Goal: Information Seeking & Learning: Learn about a topic

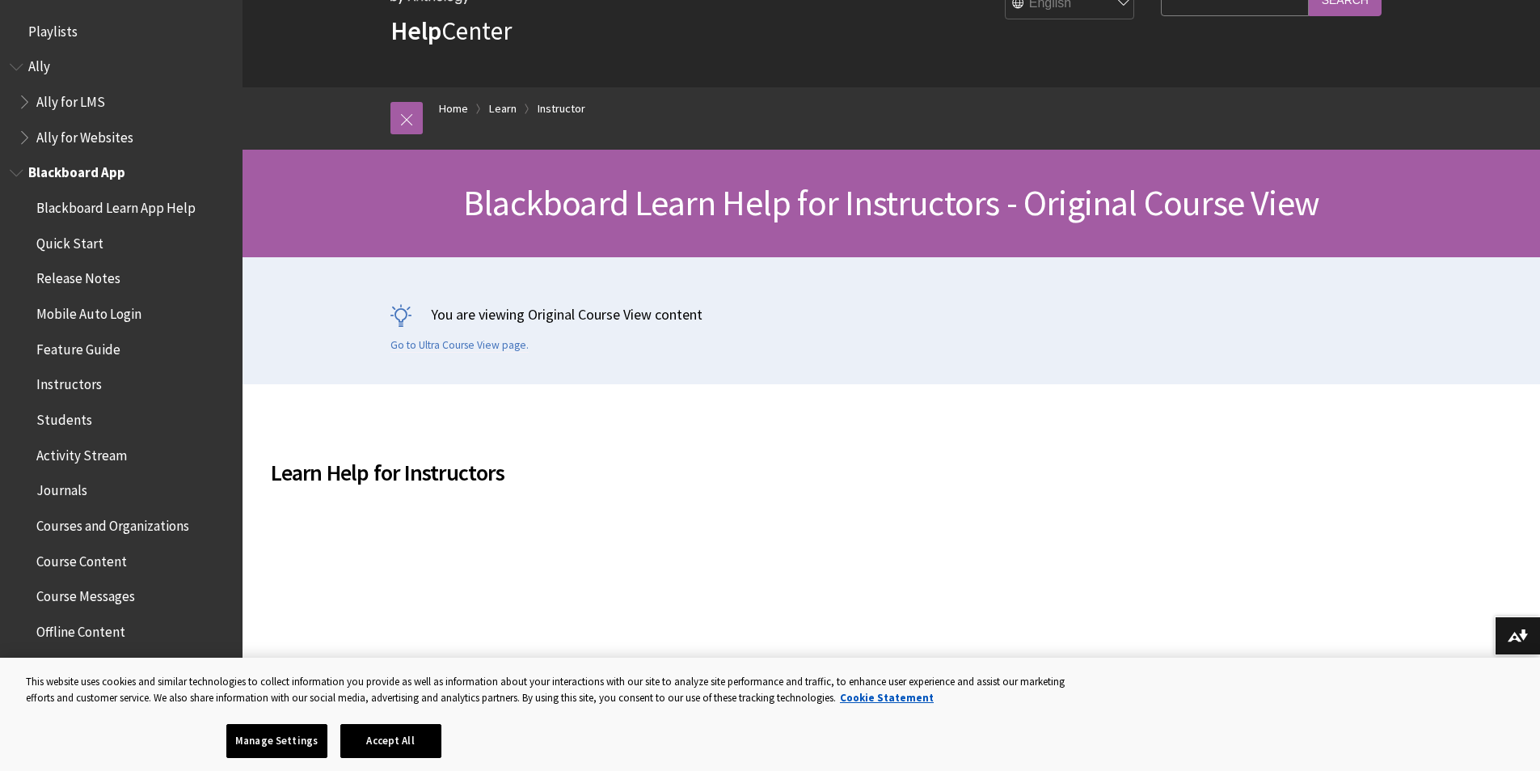
click at [60, 382] on span "Instructors" at bounding box center [68, 382] width 65 height 22
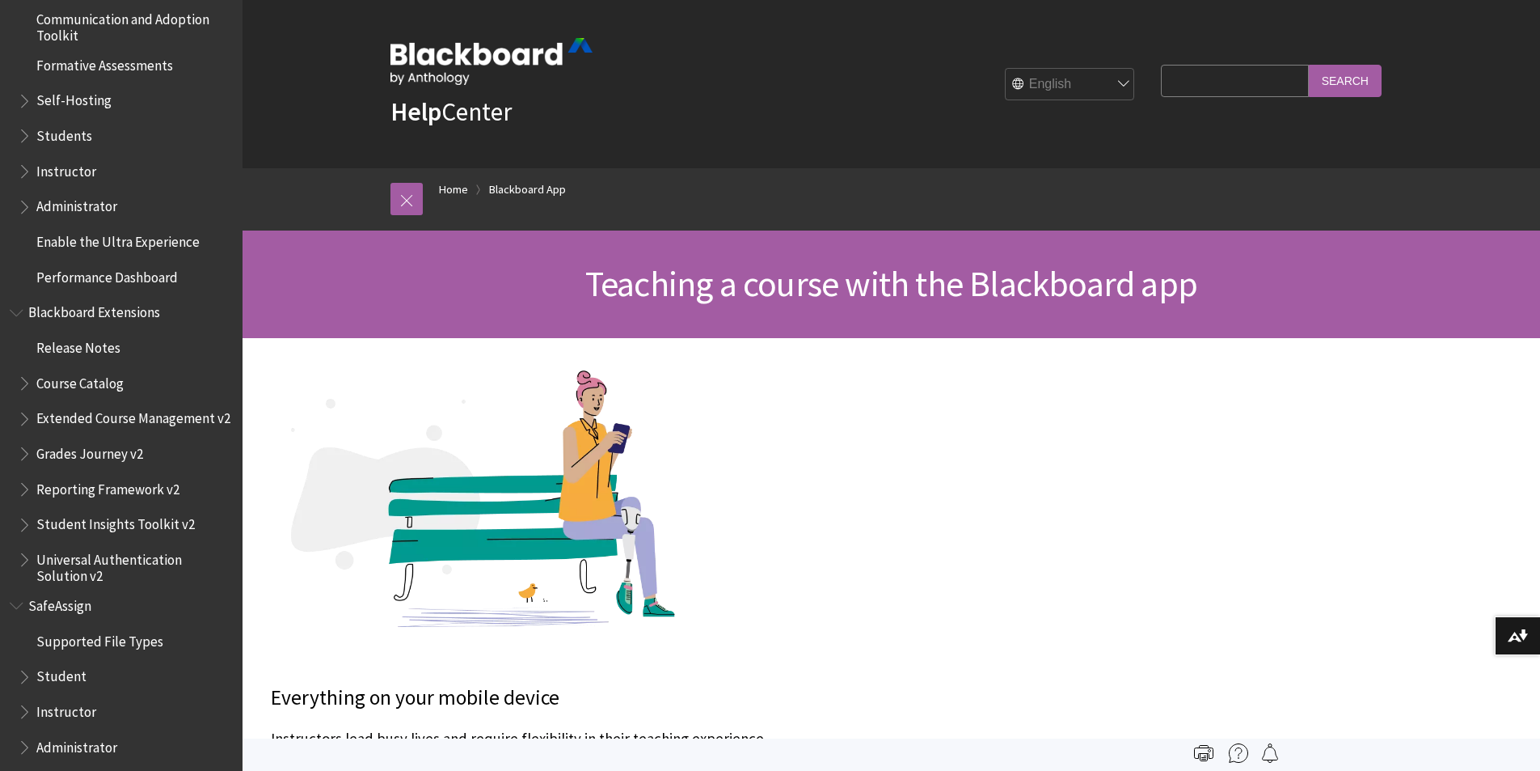
scroll to position [1478, 0]
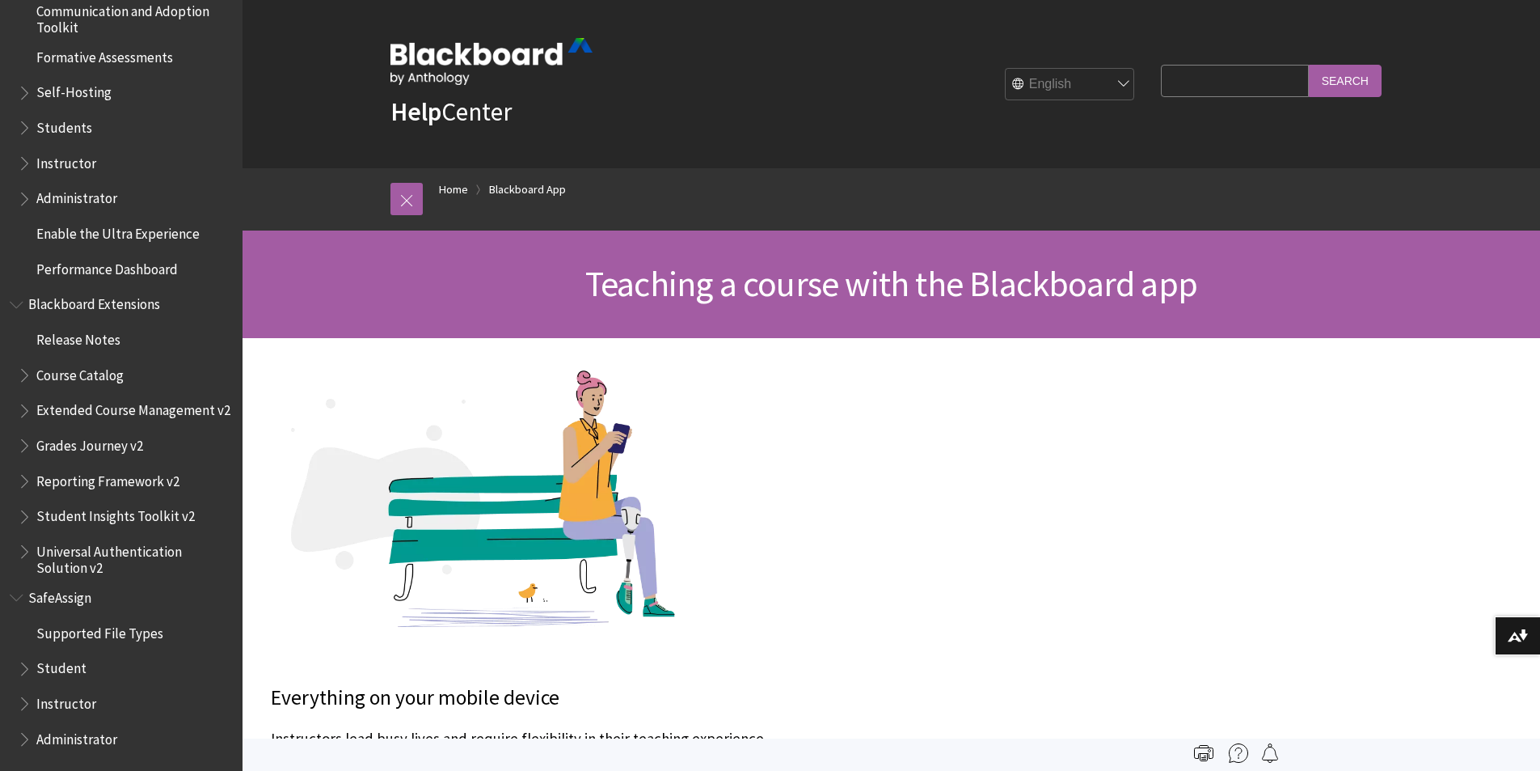
click at [64, 705] on span "Instructor" at bounding box center [66, 701] width 60 height 22
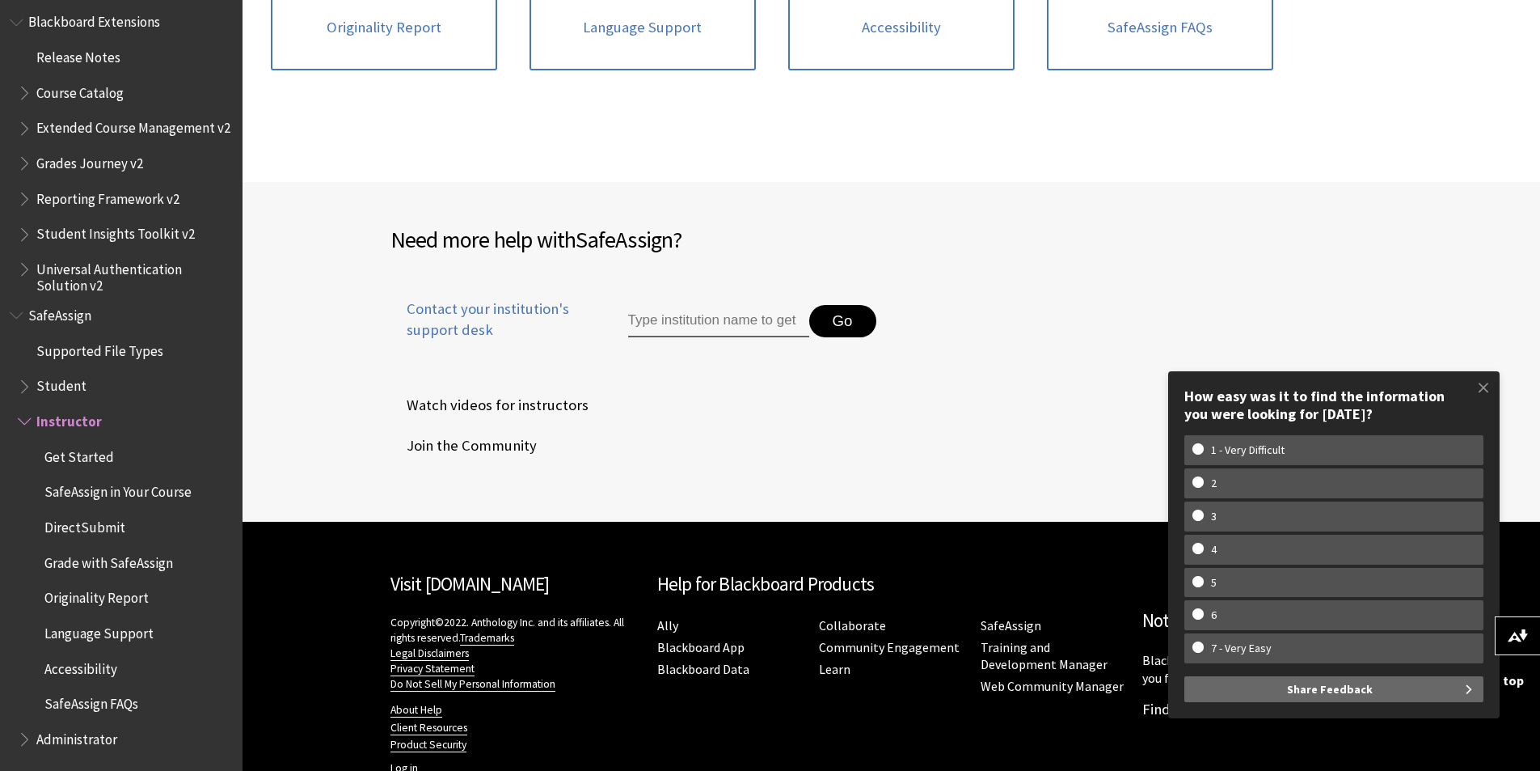
scroll to position [640, 0]
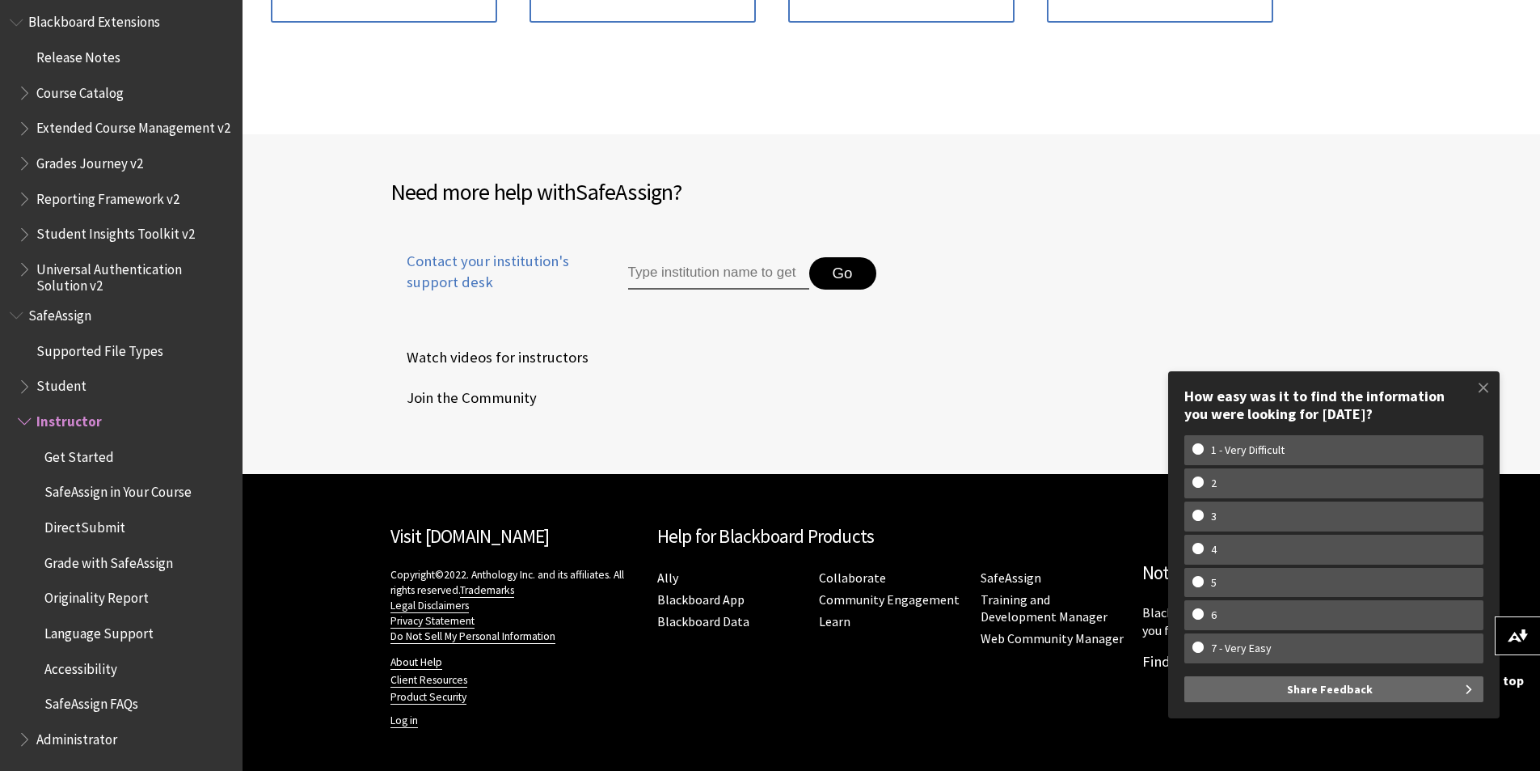
click at [670, 258] on input "Type institution name to get support" at bounding box center [718, 273] width 181 height 32
click at [455, 260] on span "Contact your institution's support desk" at bounding box center [491, 272] width 201 height 42
click at [1486, 390] on span at bounding box center [1484, 387] width 34 height 34
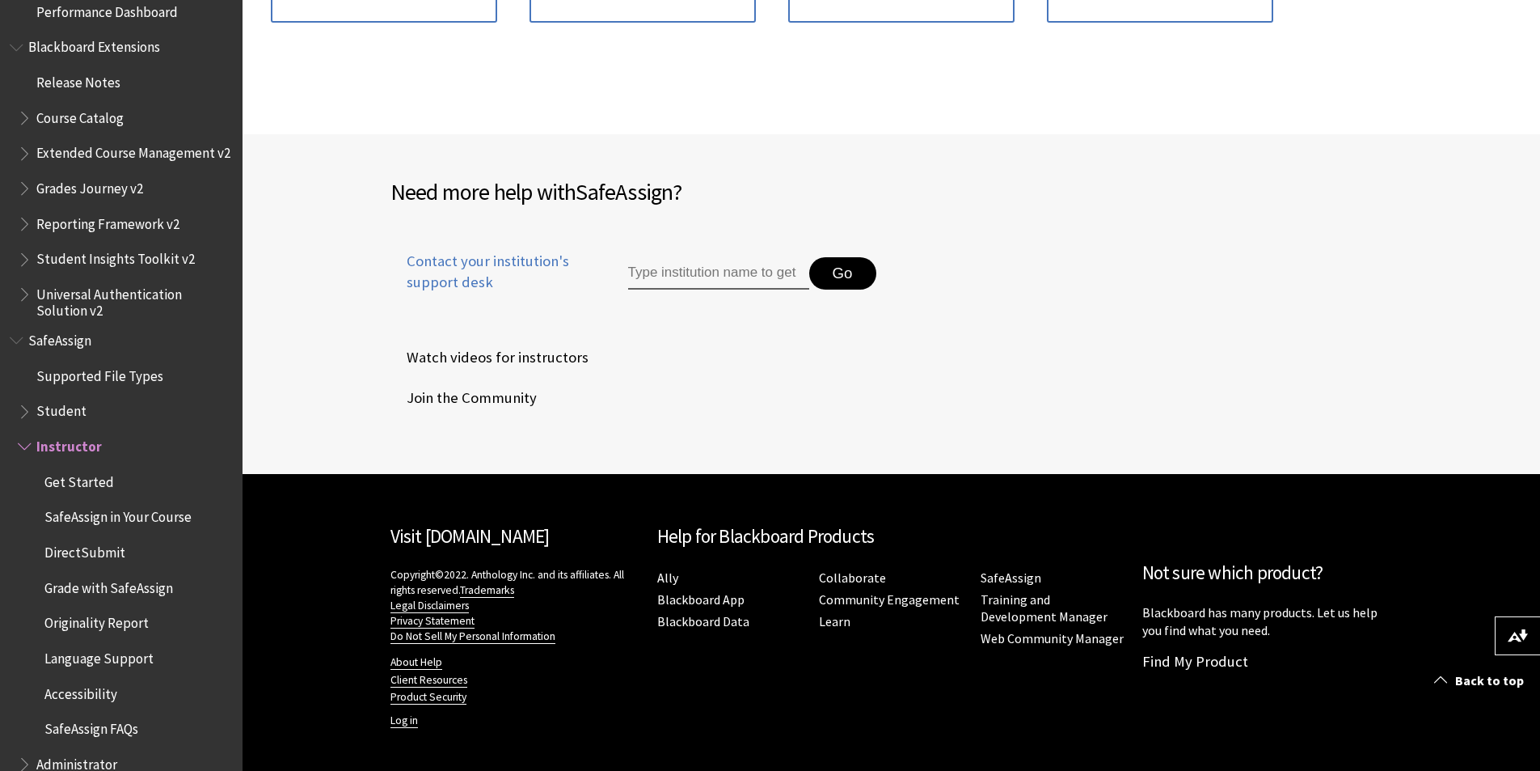
scroll to position [1760, 0]
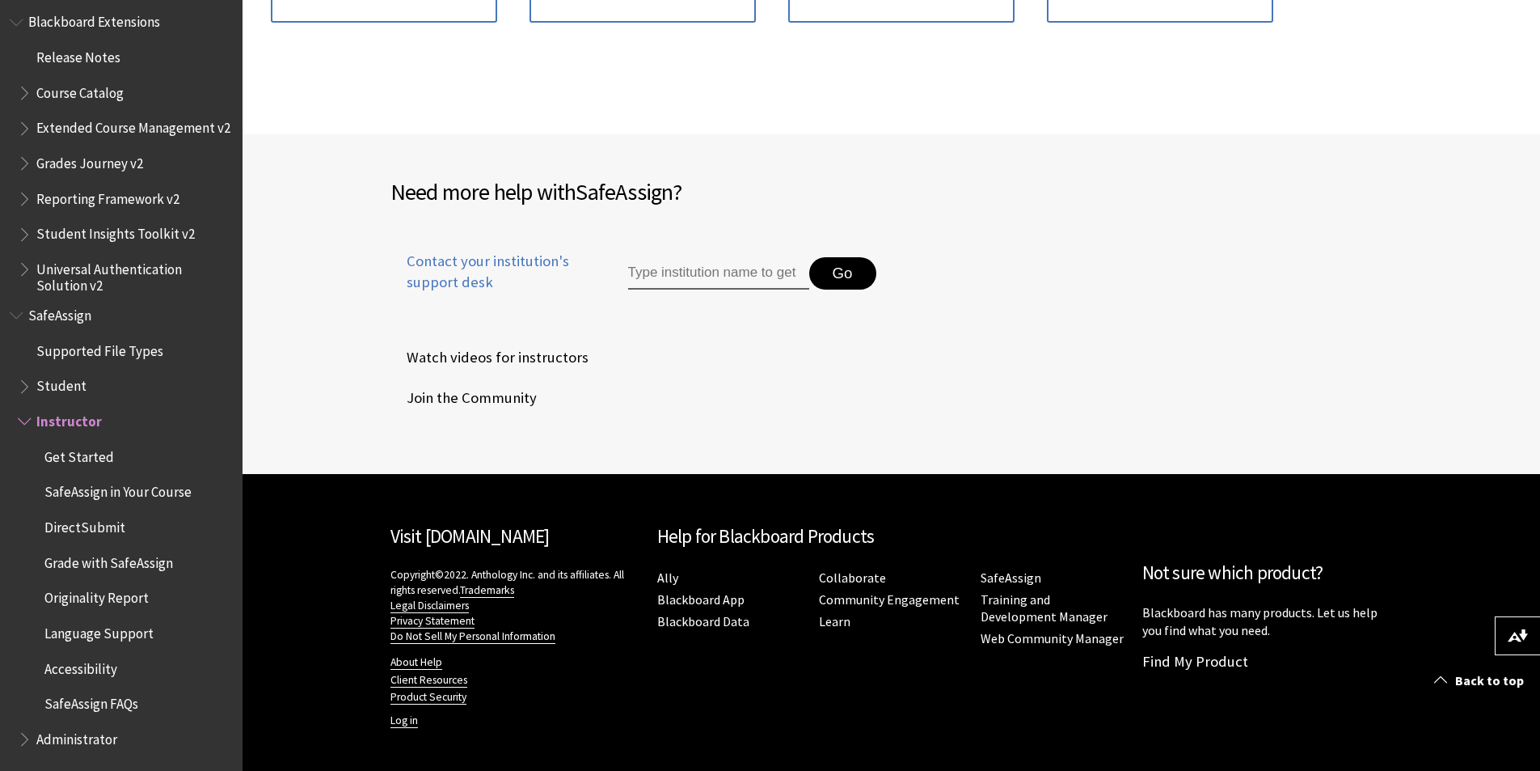
click at [102, 601] on span "Originality Report" at bounding box center [96, 596] width 104 height 22
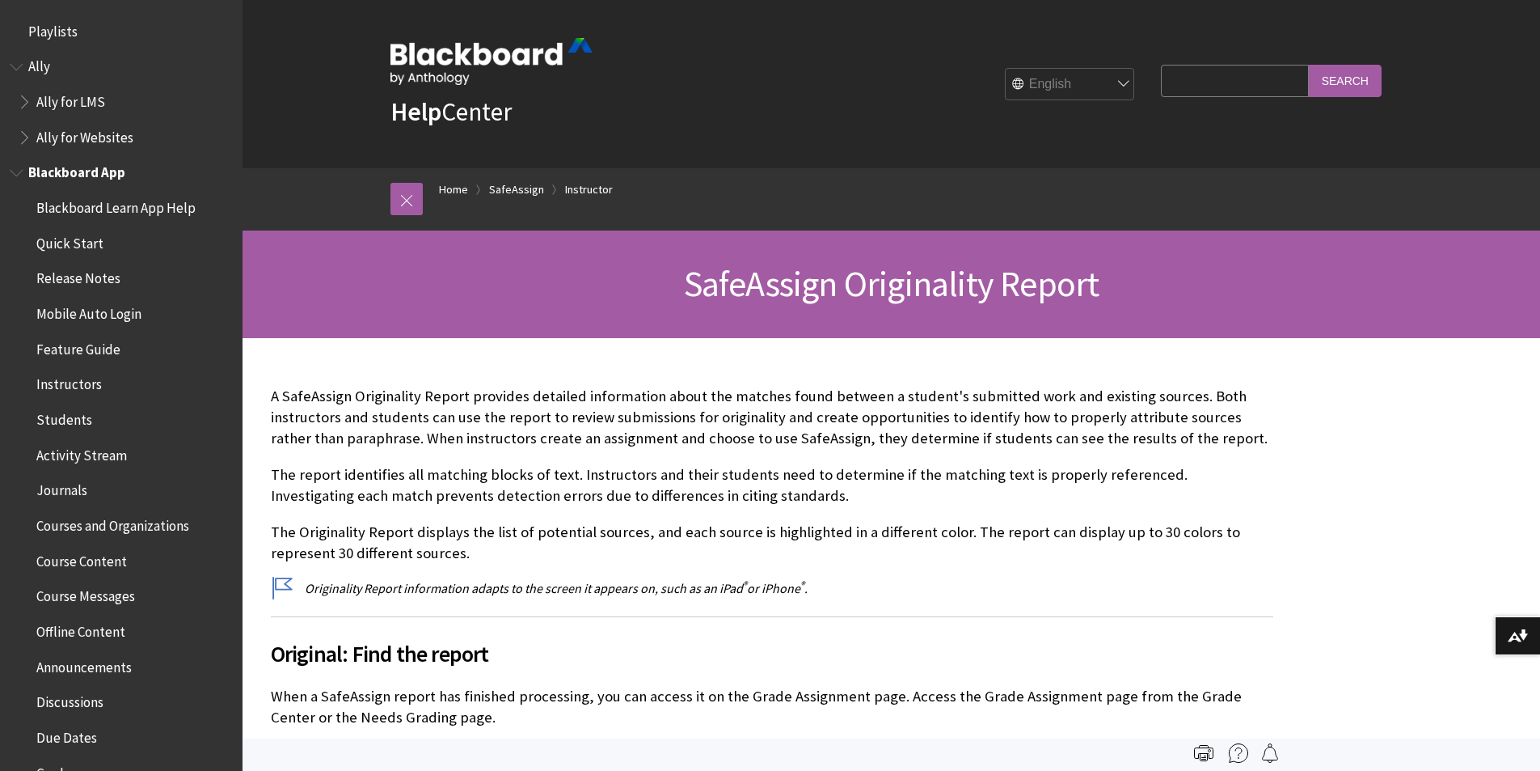
click at [136, 212] on span "Blackboard Learn App Help" at bounding box center [115, 205] width 159 height 22
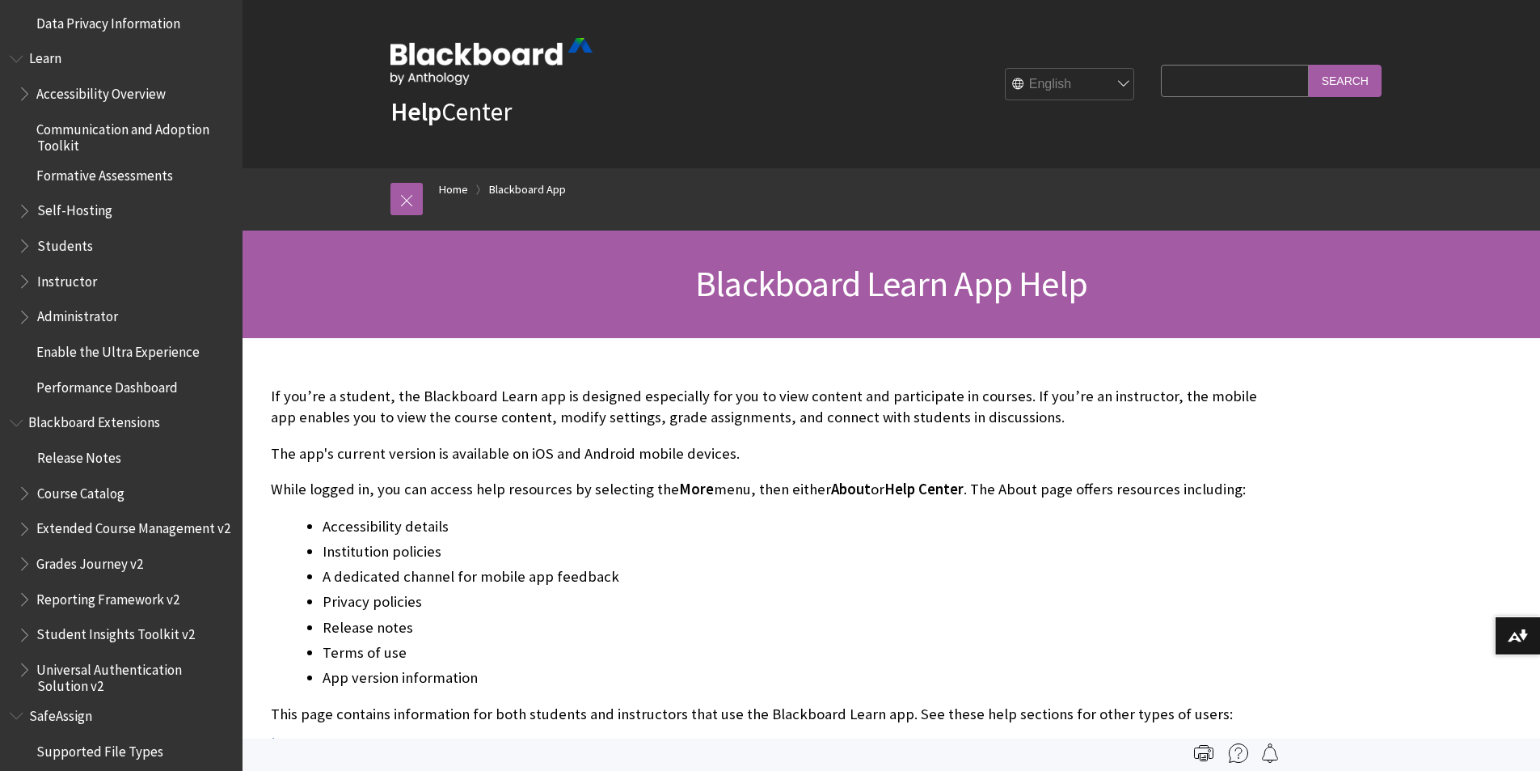
scroll to position [1478, 0]
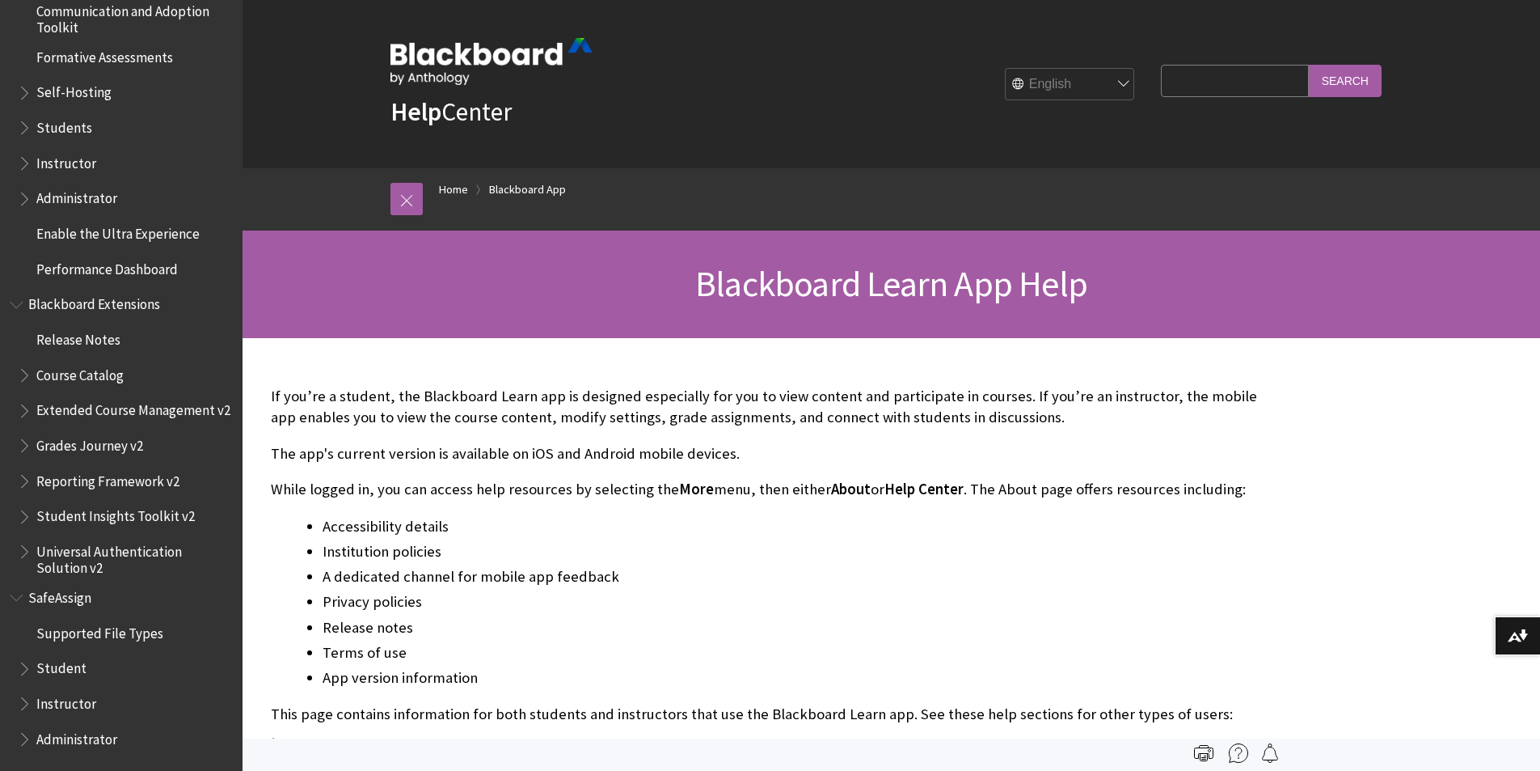
click at [76, 698] on span "Instructor" at bounding box center [66, 701] width 60 height 22
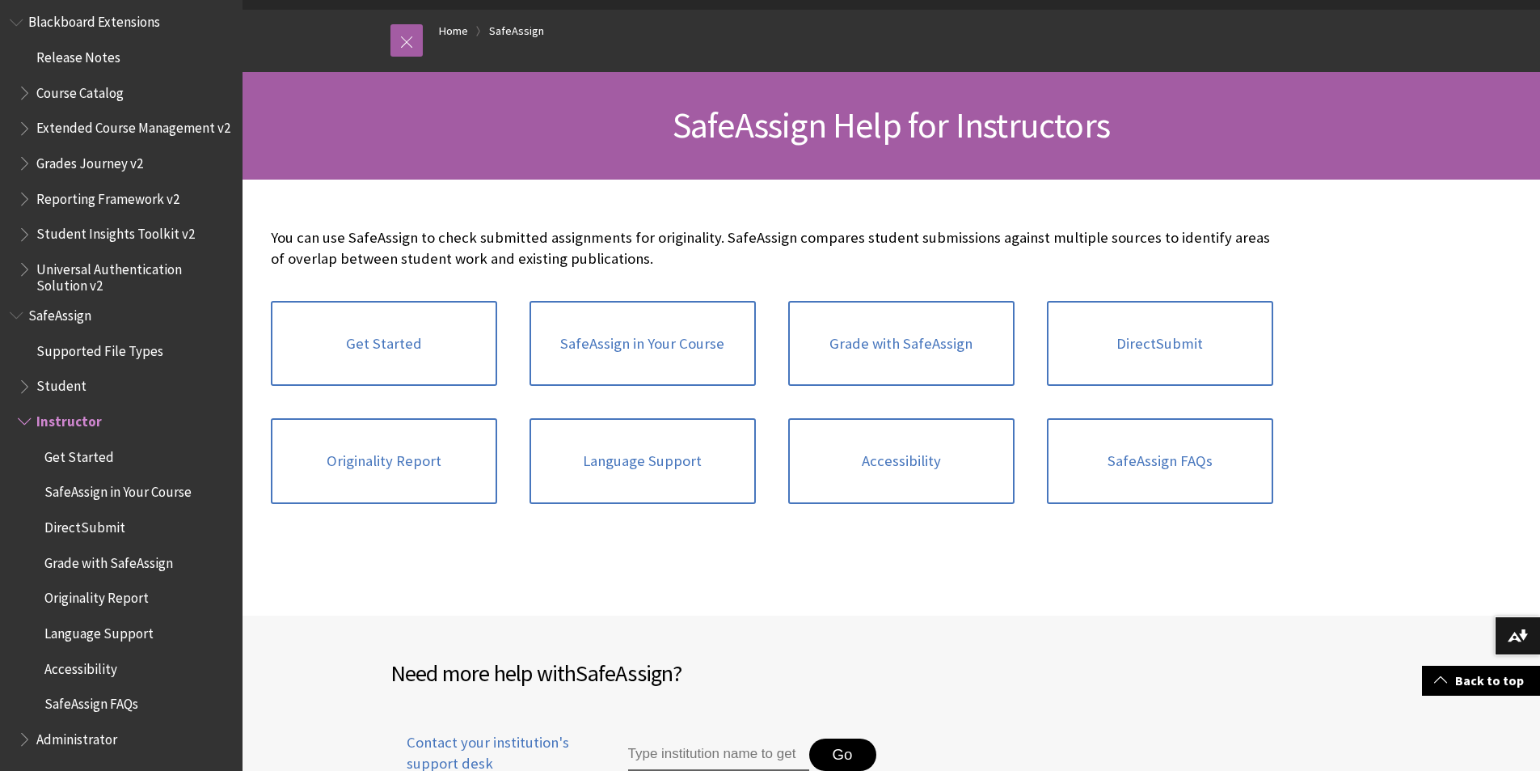
scroll to position [154, 0]
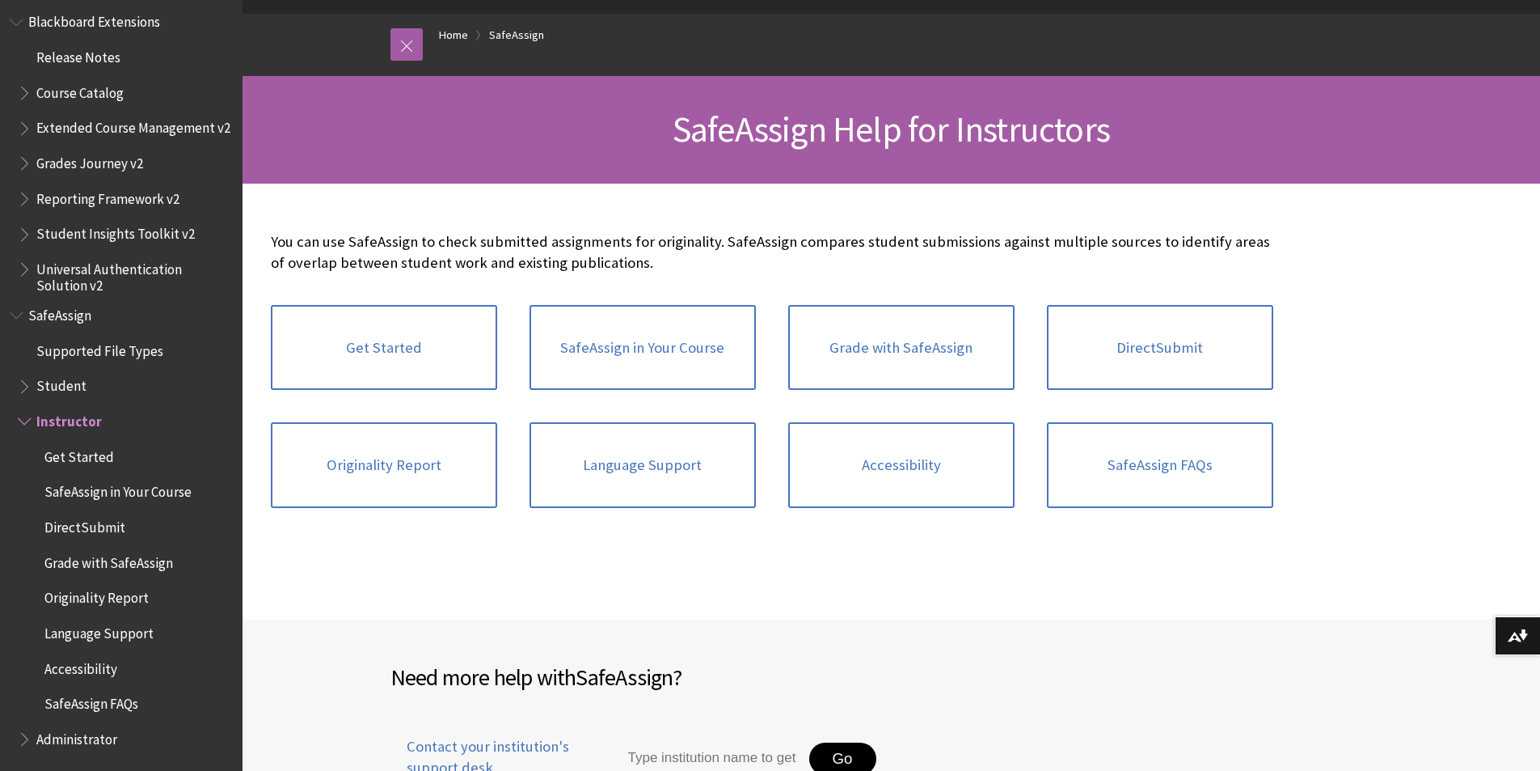
click at [68, 418] on span "Instructor" at bounding box center [68, 419] width 65 height 22
click at [55, 358] on span "Supported File Types" at bounding box center [99, 348] width 127 height 22
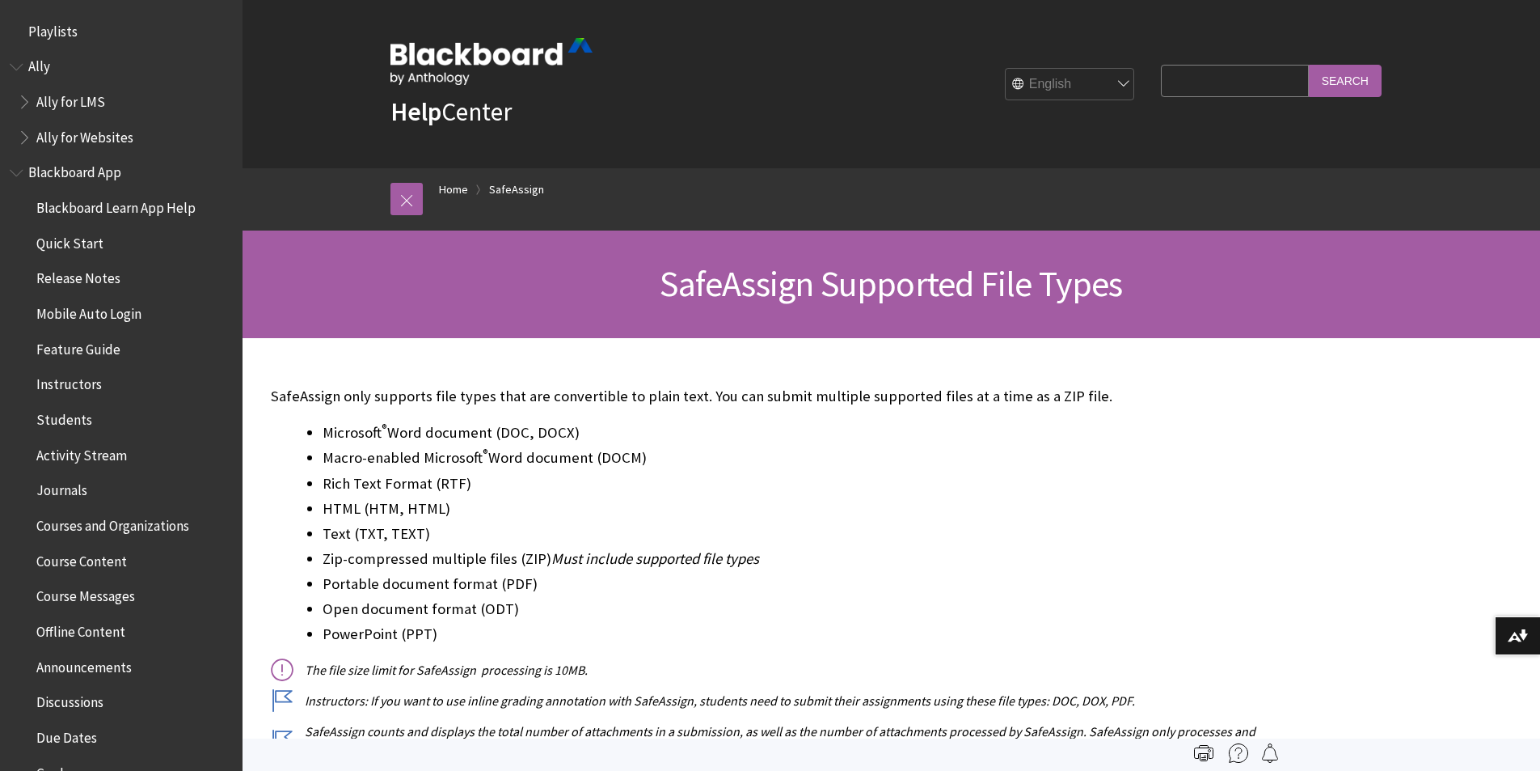
click at [1243, 91] on input "Search Query" at bounding box center [1234, 81] width 147 height 32
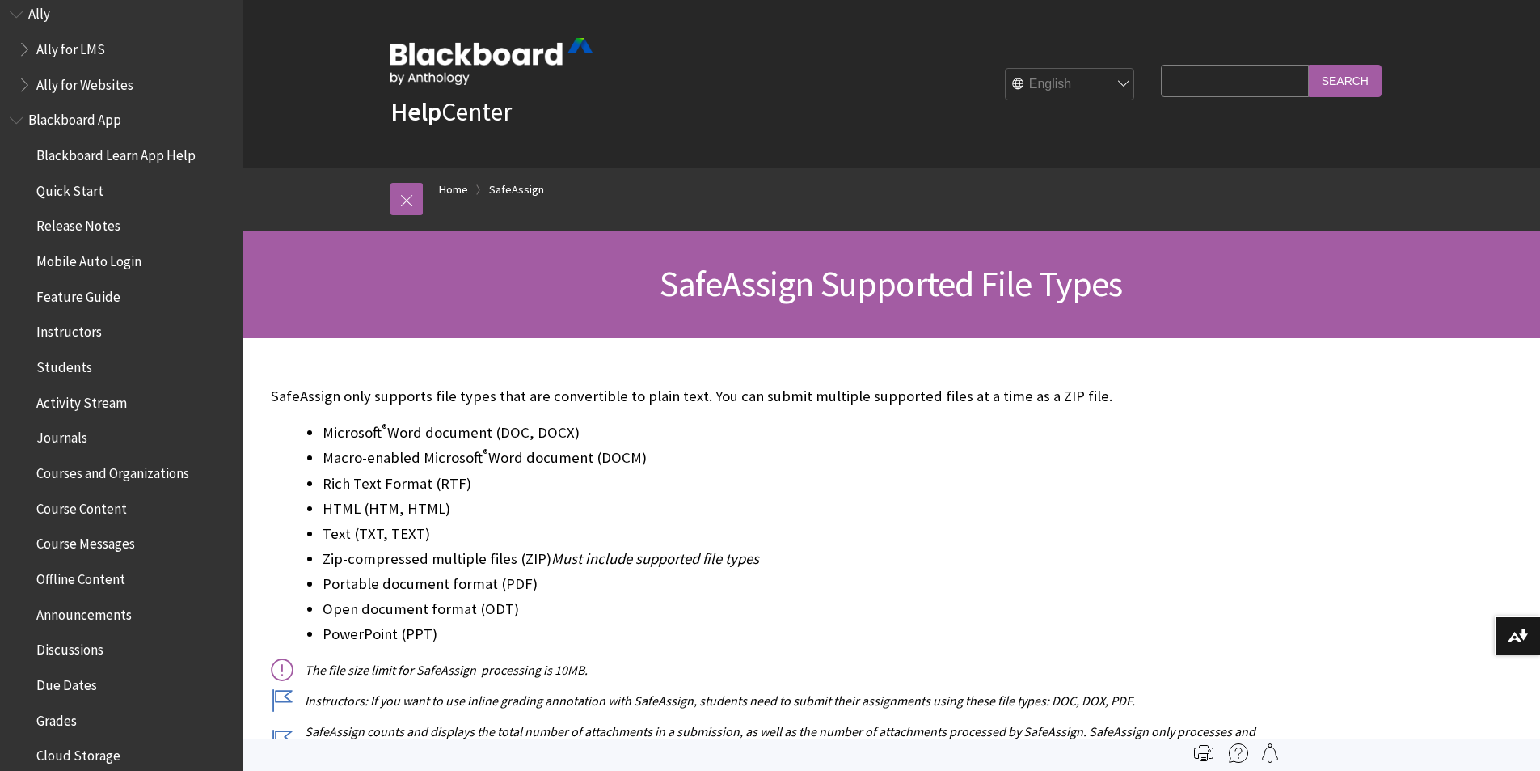
scroll to position [81, 0]
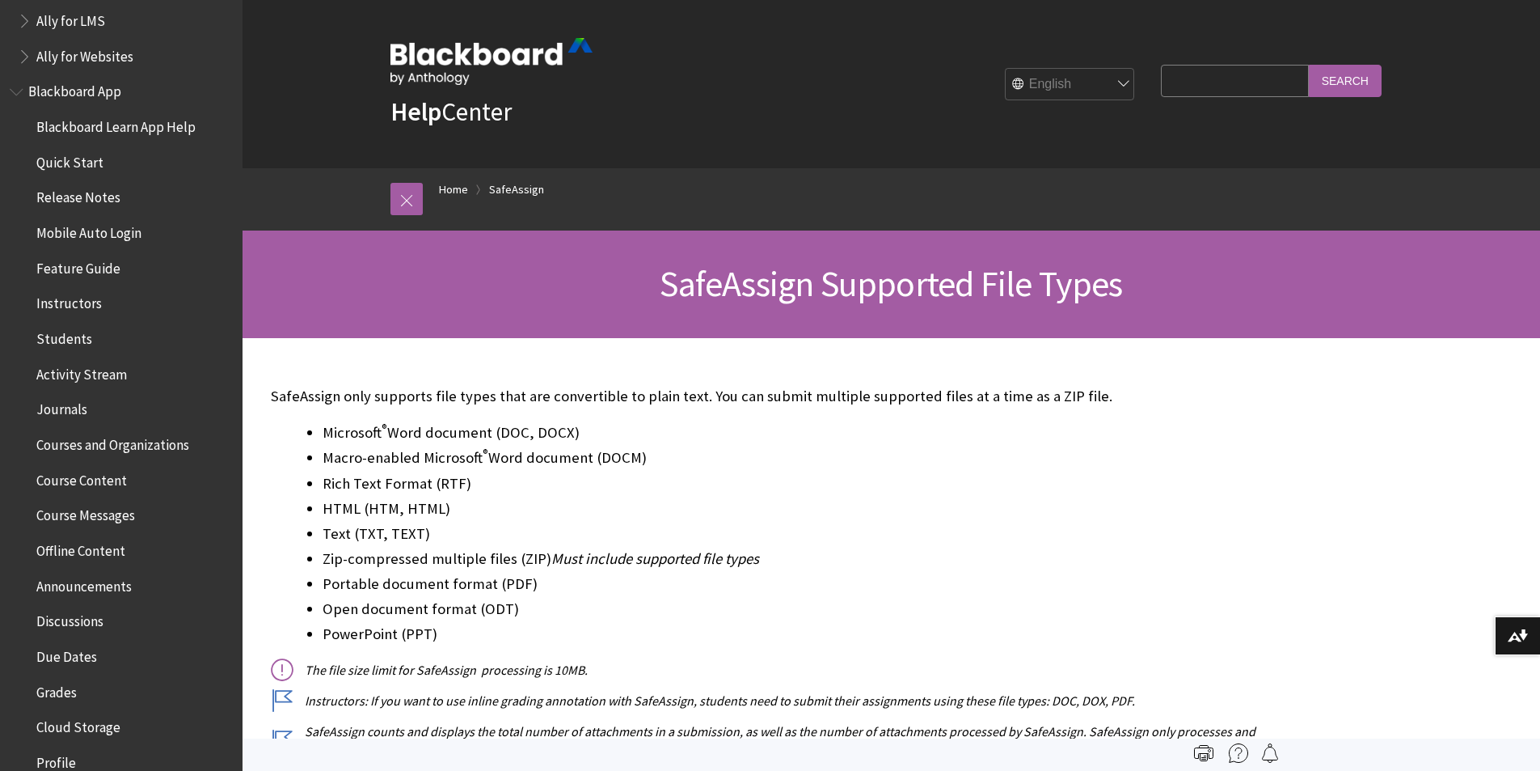
click at [113, 376] on span "Activity Stream" at bounding box center [81, 372] width 91 height 22
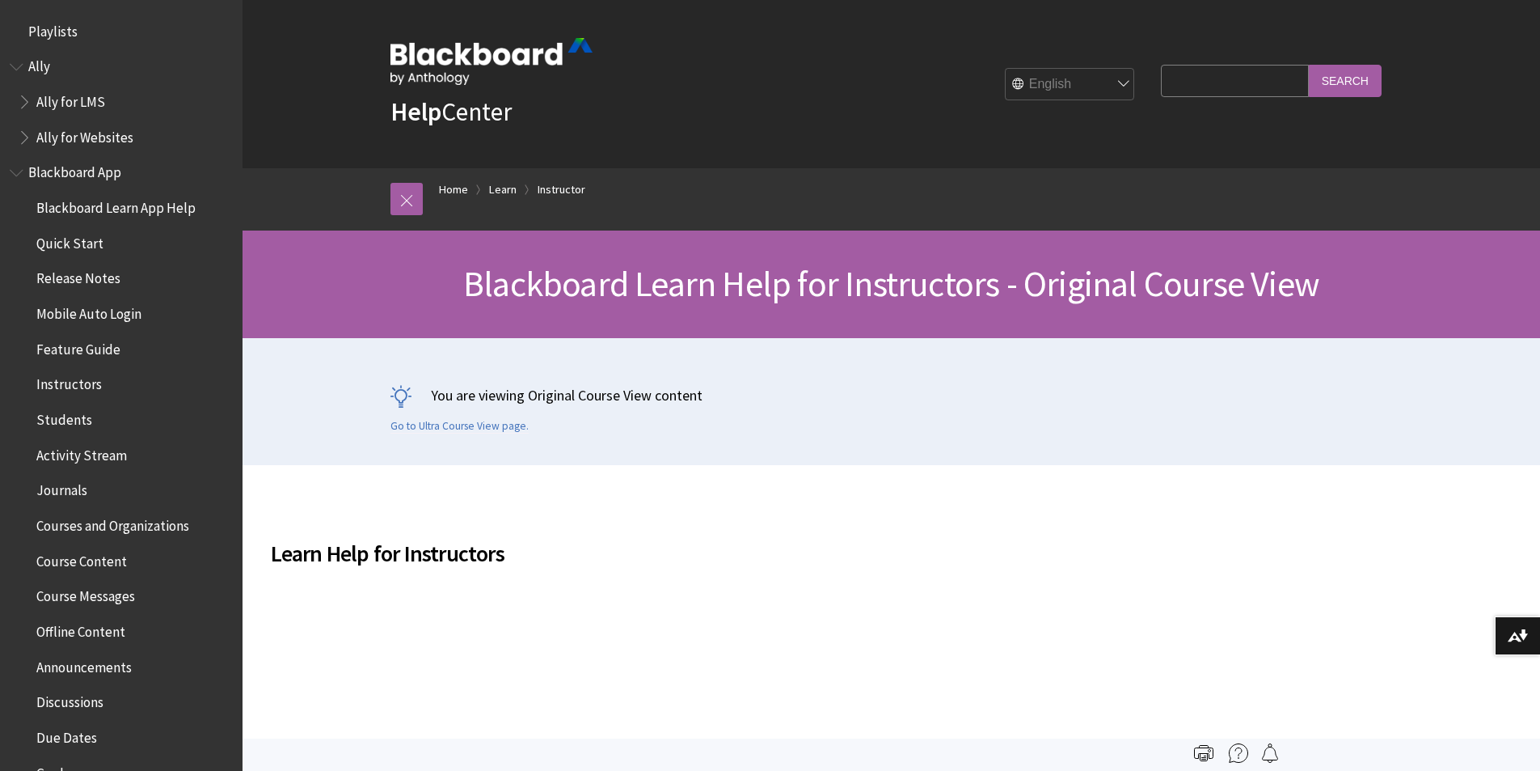
scroll to position [1992, 0]
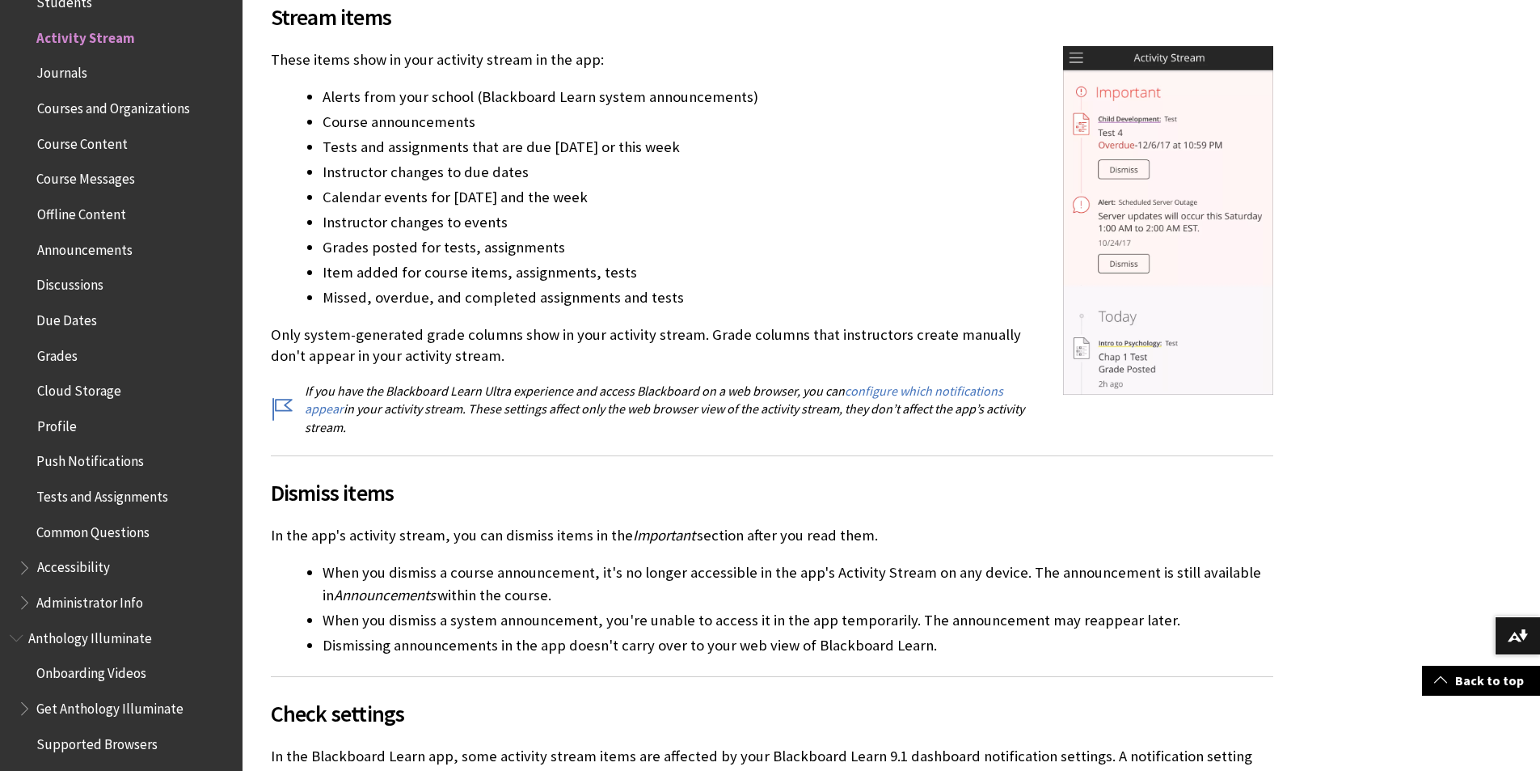
scroll to position [566, 0]
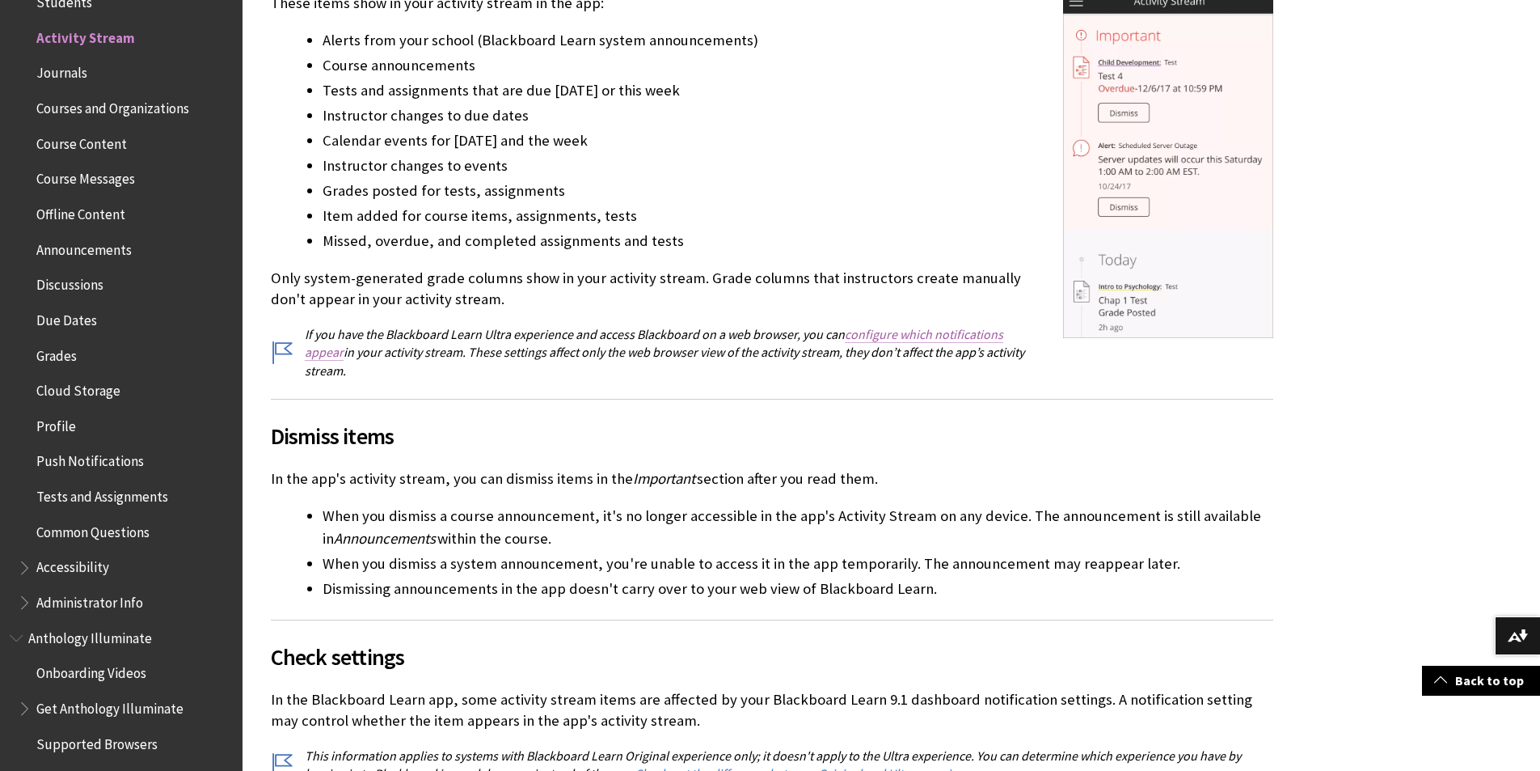
click at [897, 339] on link "configure which notifications appear" at bounding box center [654, 343] width 699 height 35
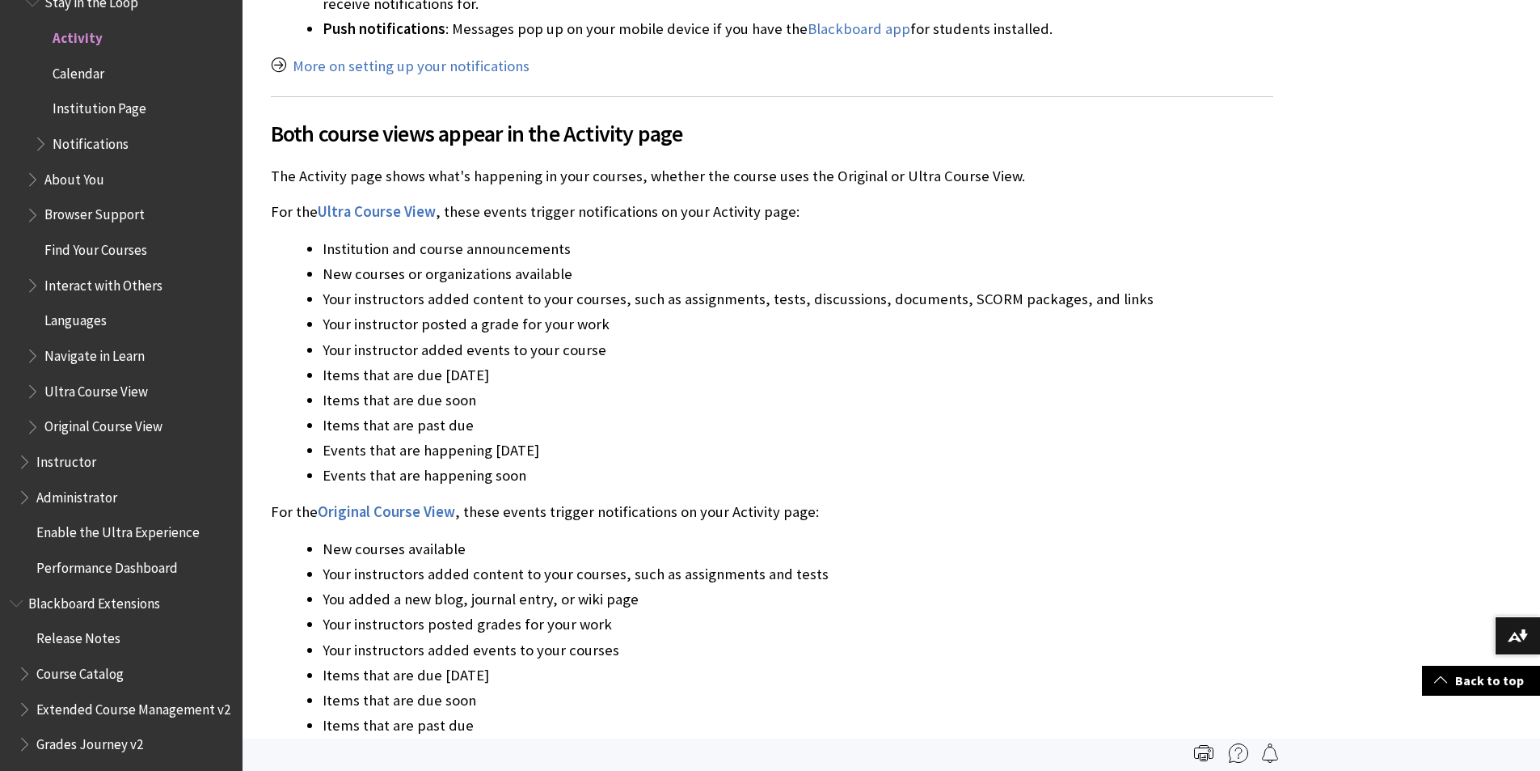
scroll to position [2377, 0]
